Goal: Navigation & Orientation: Go to known website

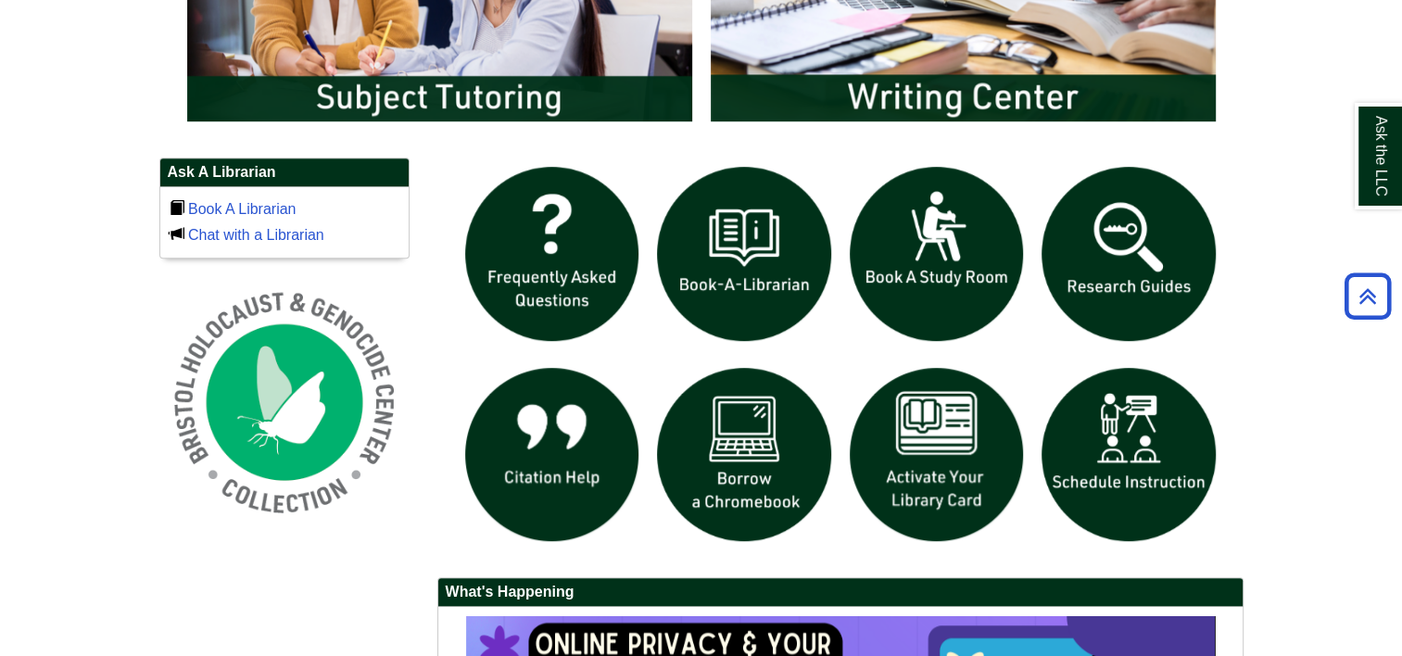
click at [1228, 508] on div at bounding box center [840, 358] width 806 height 401
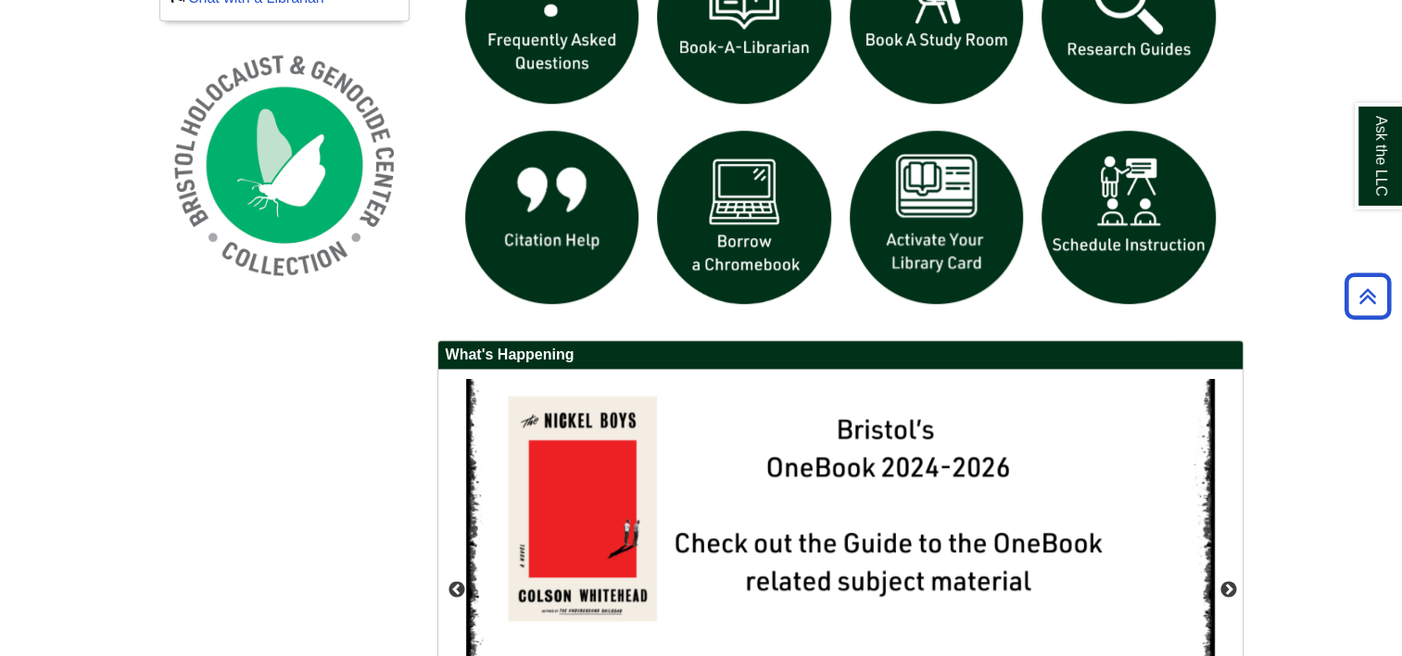
scroll to position [1390, 0]
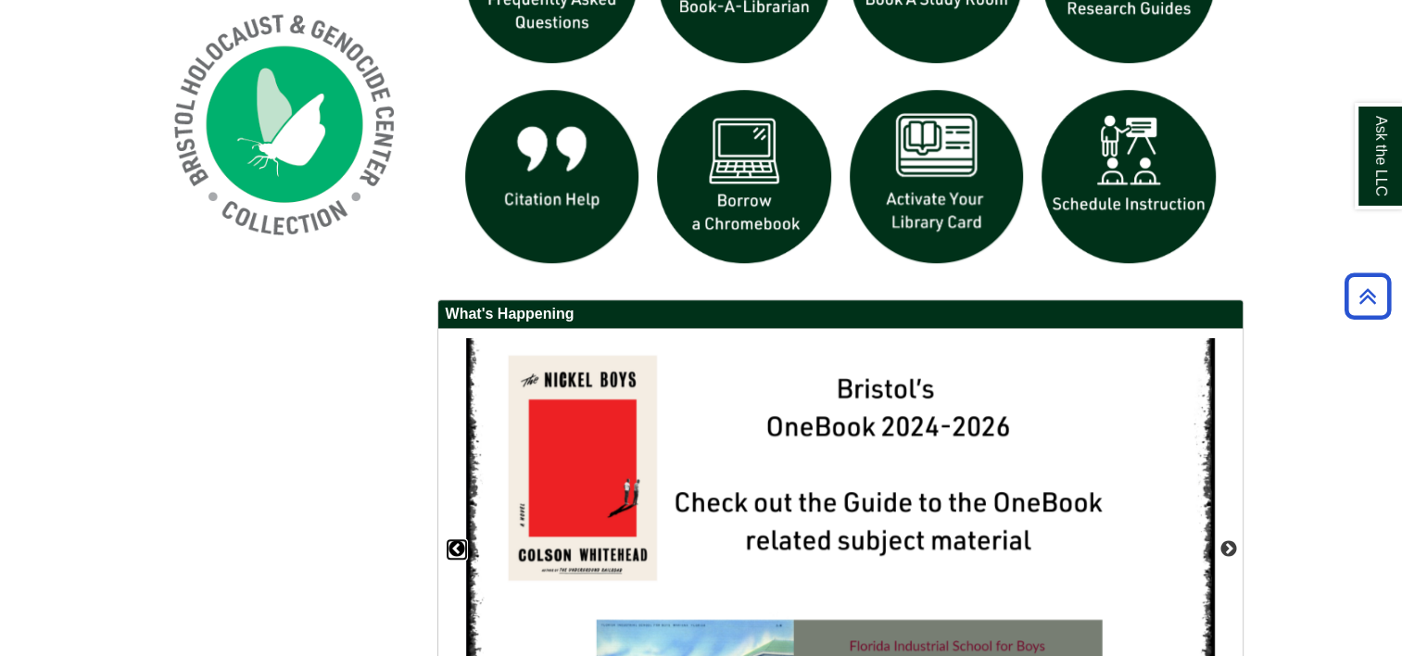
click at [458, 540] on button "Previous" at bounding box center [457, 549] width 19 height 19
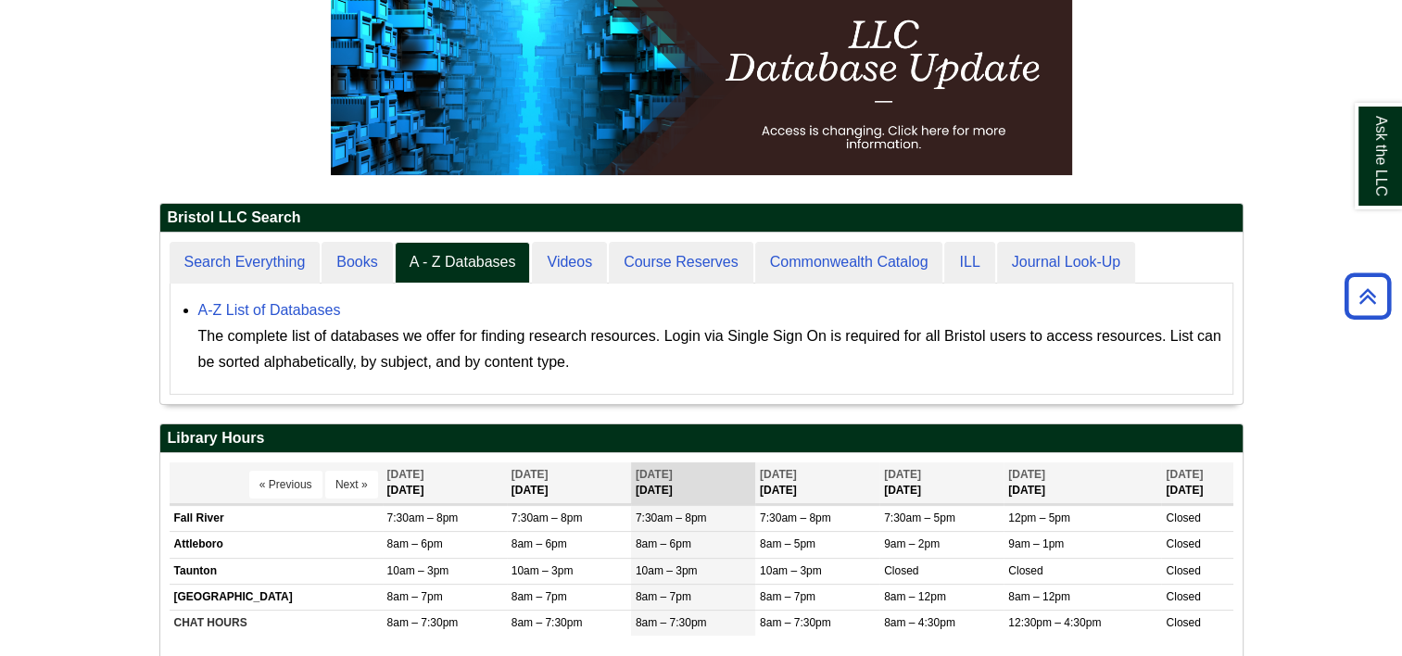
scroll to position [170, 1082]
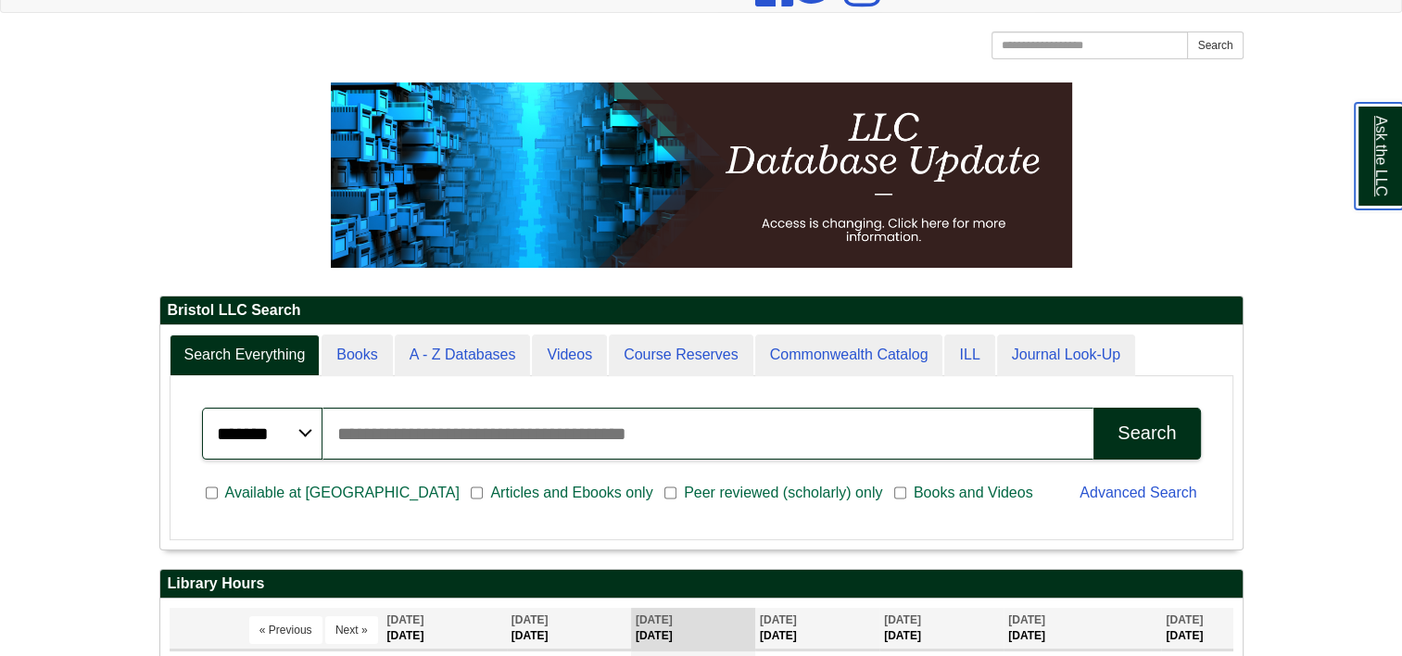
scroll to position [222, 1082]
